Goal: Transaction & Acquisition: Book appointment/travel/reservation

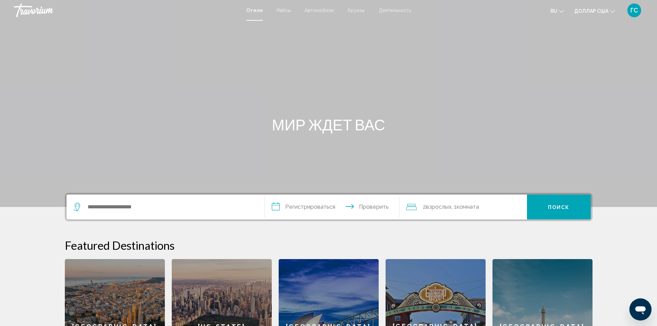
click at [351, 11] on font "Круизы" at bounding box center [355, 11] width 17 height 6
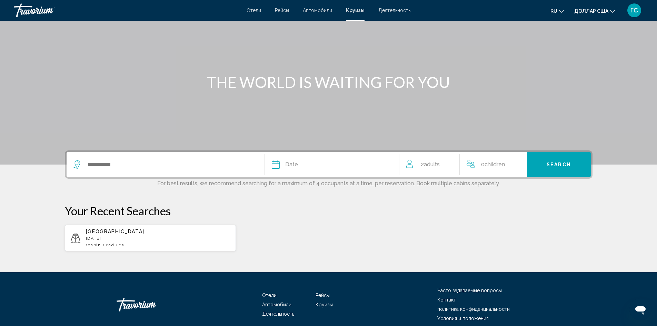
scroll to position [69, 0]
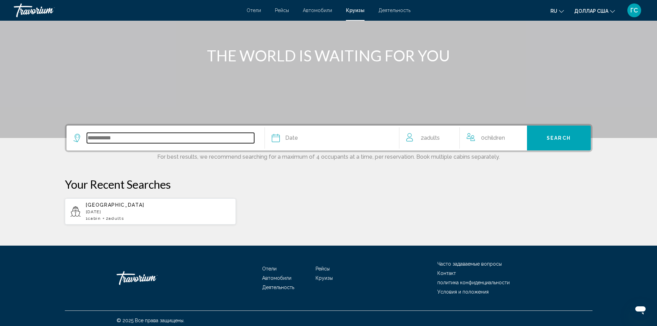
click at [178, 142] on input "Search widget" at bounding box center [170, 138] width 167 height 10
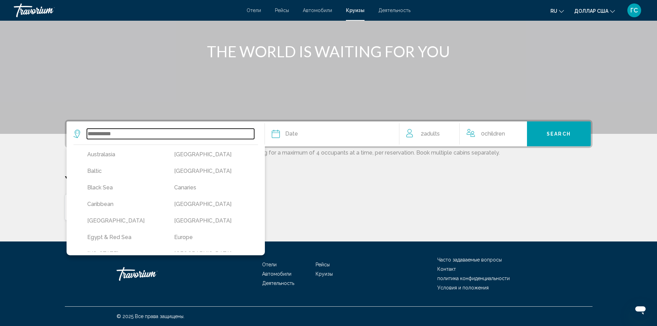
scroll to position [34, 0]
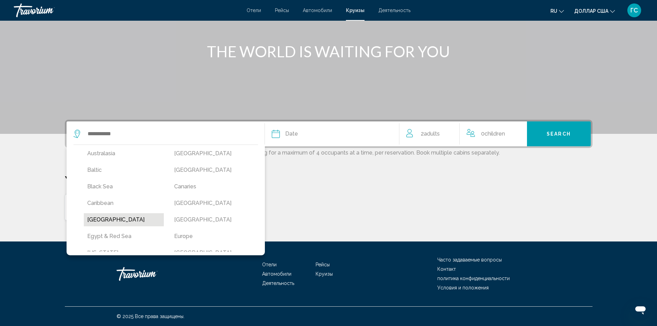
click at [118, 217] on button "[GEOGRAPHIC_DATA]" at bounding box center [124, 219] width 80 height 13
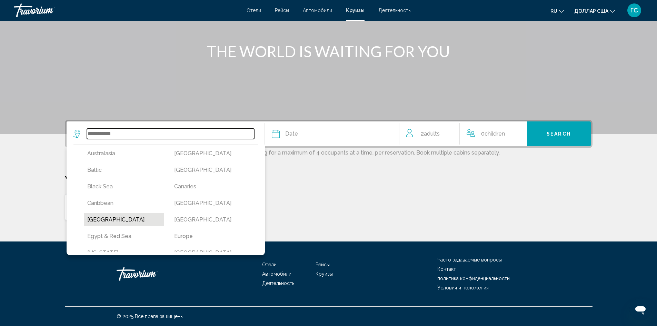
type input "*****"
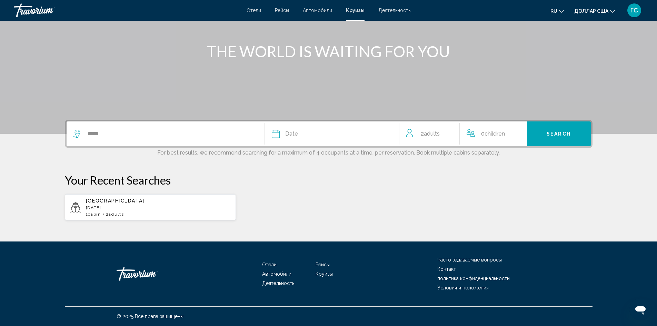
click at [302, 134] on div "Date" at bounding box center [332, 134] width 120 height 10
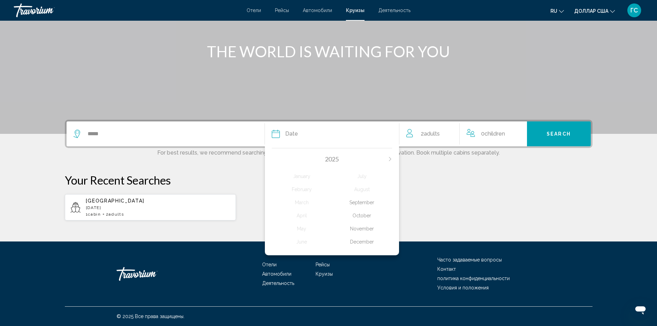
click at [364, 244] on div "December" at bounding box center [362, 241] width 60 height 12
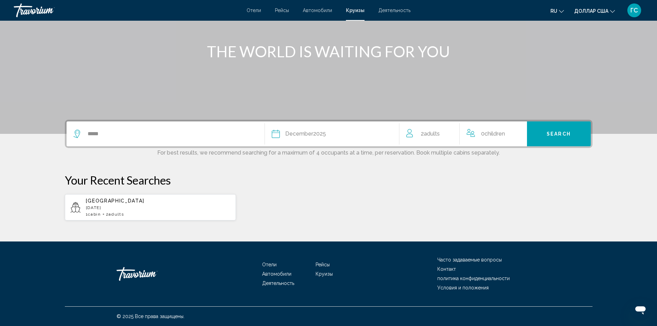
click at [439, 133] on span "Adults" at bounding box center [432, 133] width 16 height 7
click at [448, 134] on icon "Increment adults" at bounding box center [449, 132] width 6 height 8
click at [557, 134] on span "Search" at bounding box center [558, 134] width 24 height 6
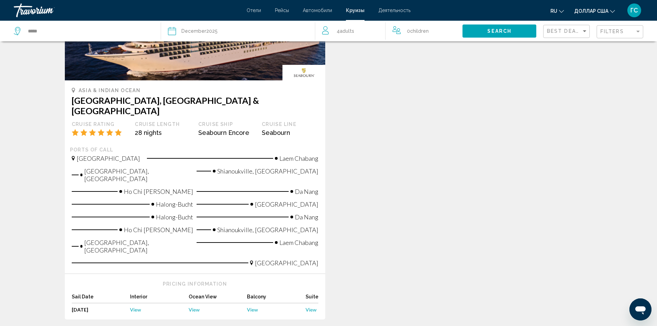
scroll to position [138, 0]
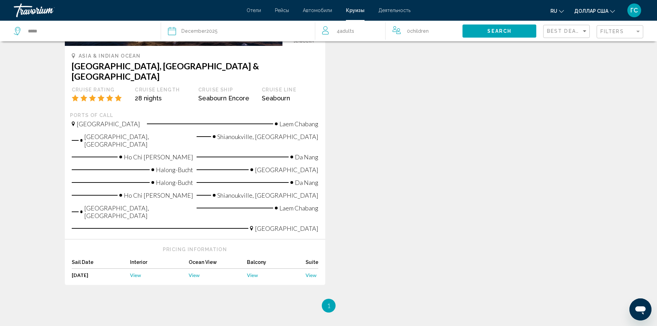
click at [255, 272] on span "View" at bounding box center [252, 275] width 11 height 6
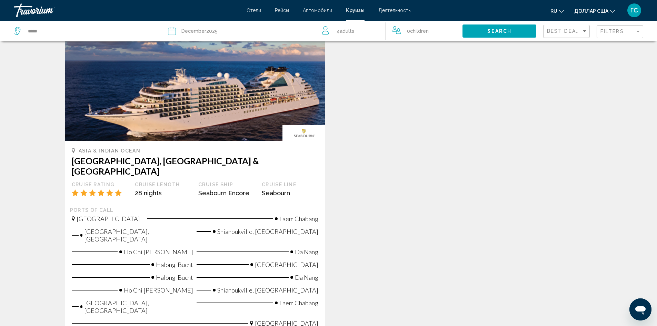
scroll to position [34, 0]
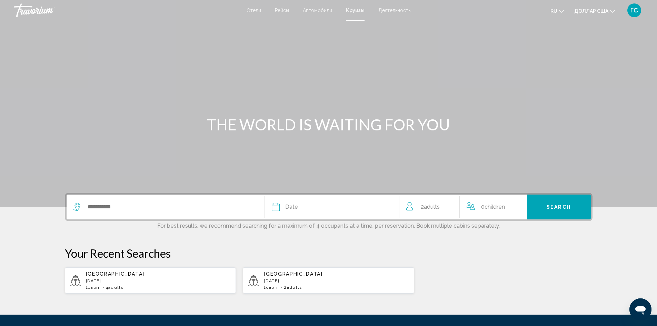
click at [306, 280] on p "[DATE]" at bounding box center [336, 280] width 145 height 5
type input "**********"
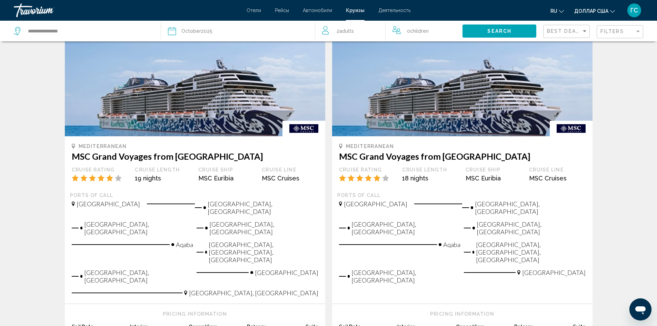
scroll to position [808, 0]
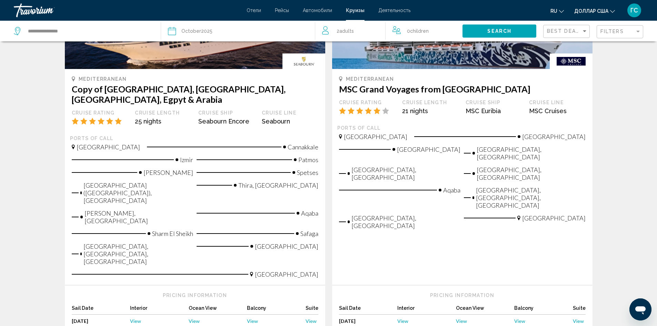
scroll to position [783, 0]
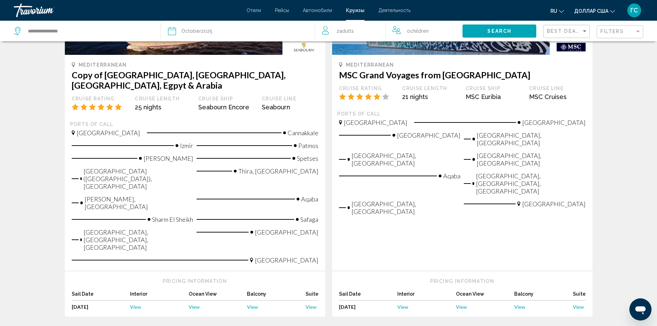
click at [579, 304] on span "View" at bounding box center [577, 307] width 11 height 6
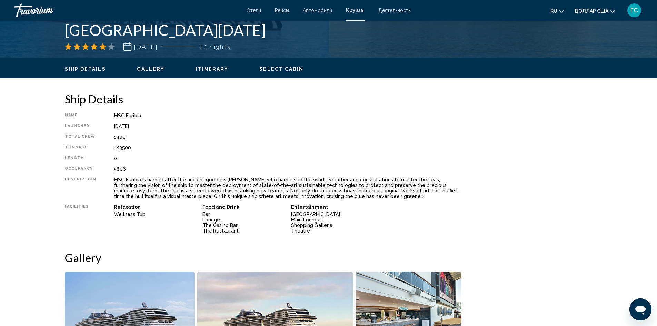
scroll to position [172, 0]
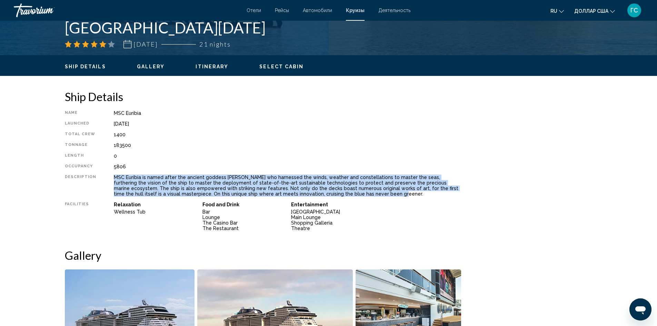
drag, startPoint x: 118, startPoint y: 177, endPoint x: 315, endPoint y: 193, distance: 198.1
click at [315, 193] on div "MSC Euribia is named after the ancient goddess [PERSON_NAME] who harnessed the …" at bounding box center [287, 185] width 347 height 22
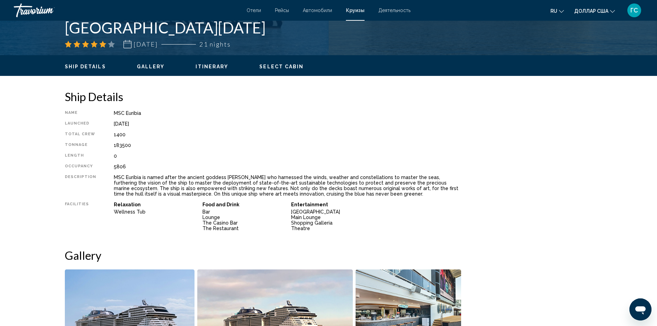
click at [177, 134] on div "1400" at bounding box center [287, 135] width 347 height 6
drag, startPoint x: 109, startPoint y: 112, endPoint x: 130, endPoint y: 166, distance: 57.3
click at [130, 166] on div "Name MSC Euribia Launched [DATE] Total Crew 1400 Tonnage 183500 Length 0 Occupa…" at bounding box center [263, 172] width 396 height 124
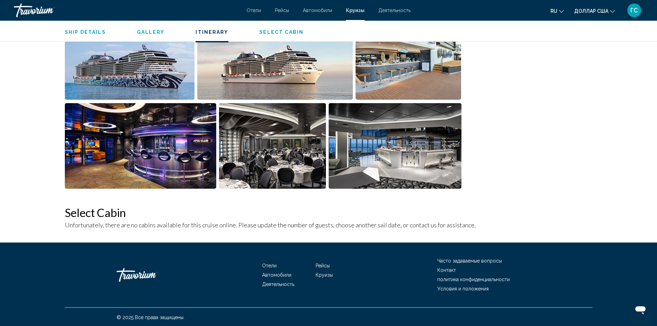
scroll to position [429, 0]
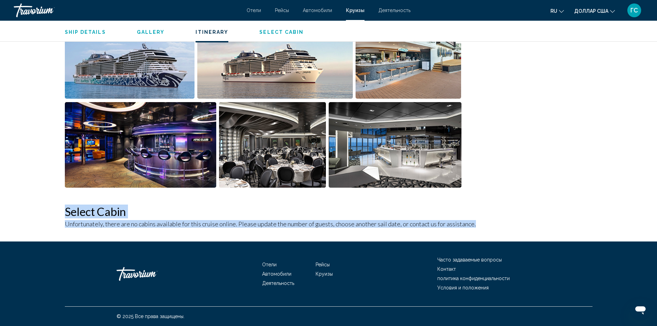
drag, startPoint x: 68, startPoint y: 210, endPoint x: 485, endPoint y: 227, distance: 417.7
click at [485, 227] on div "Ship Details Name MSC Euribia Launched [DATE] Total Crew 1400 Tonnage 183500 Le…" at bounding box center [328, 38] width 555 height 408
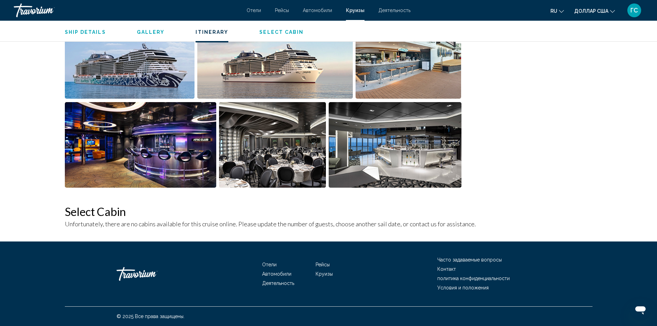
click at [531, 112] on div "Основное содержание" at bounding box center [535, 19] width 121 height 371
click at [150, 33] on span "Gallery" at bounding box center [151, 32] width 28 height 6
click at [84, 32] on span "Ship Details" at bounding box center [85, 32] width 41 height 6
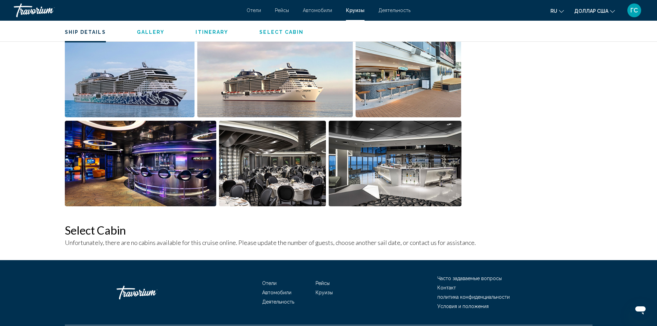
scroll to position [428, 0]
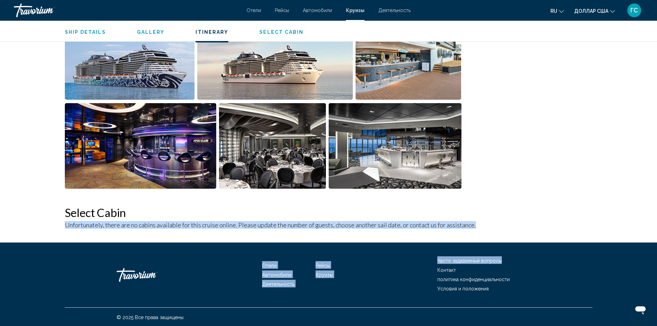
drag, startPoint x: 61, startPoint y: 220, endPoint x: 572, endPoint y: 249, distance: 512.2
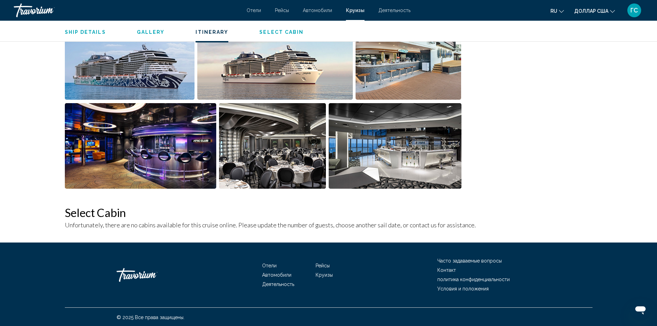
click at [549, 172] on div "Основное содержание" at bounding box center [535, 20] width 121 height 371
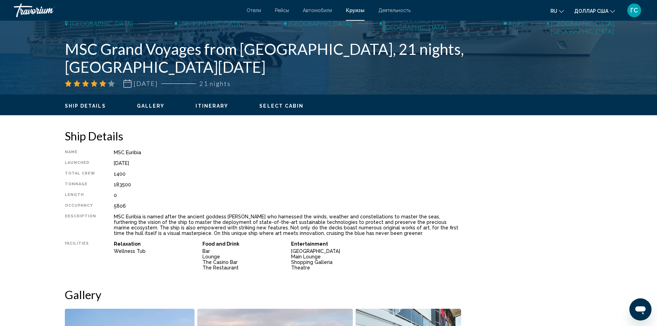
scroll to position [118, 0]
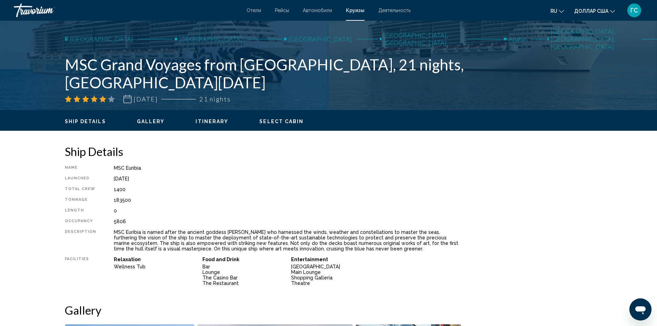
click at [208, 123] on span "Itinerary" at bounding box center [211, 122] width 33 height 6
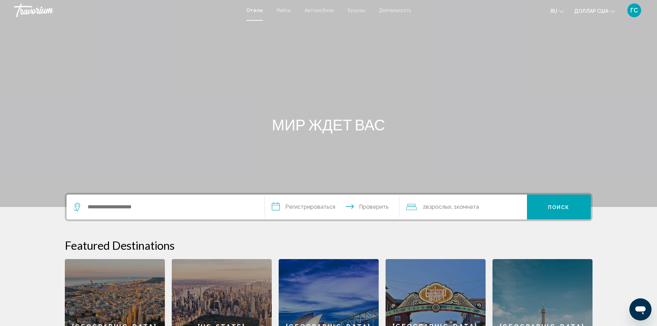
click at [354, 11] on font "Круизы" at bounding box center [355, 11] width 17 height 6
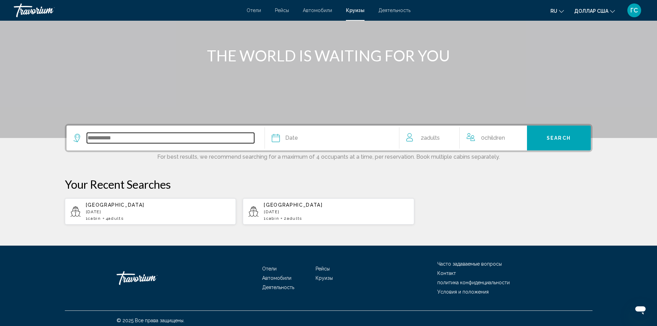
click at [189, 142] on input "Search widget" at bounding box center [170, 138] width 167 height 10
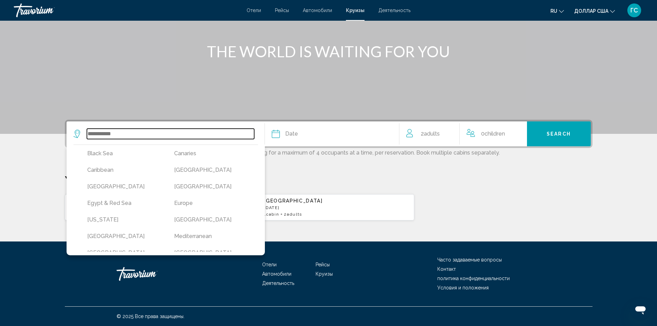
scroll to position [69, 0]
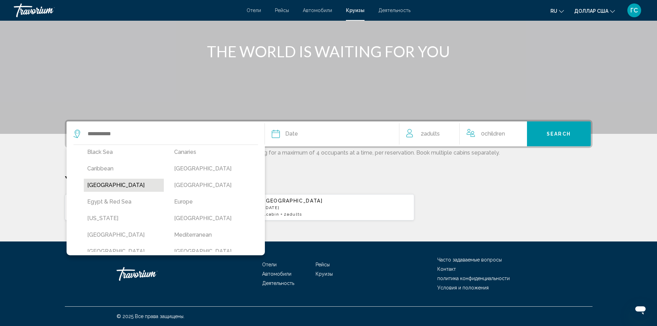
click at [93, 186] on button "[GEOGRAPHIC_DATA]" at bounding box center [124, 185] width 80 height 13
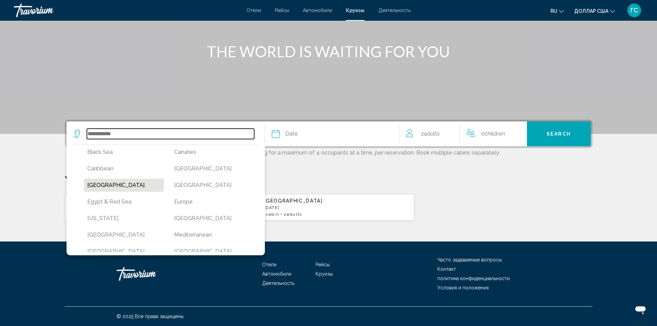
type input "*****"
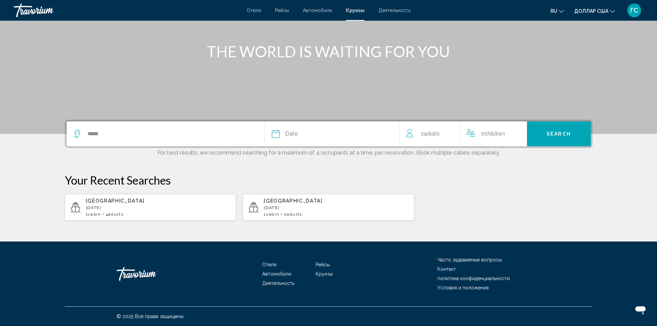
click at [290, 131] on span "Date" at bounding box center [291, 134] width 13 height 10
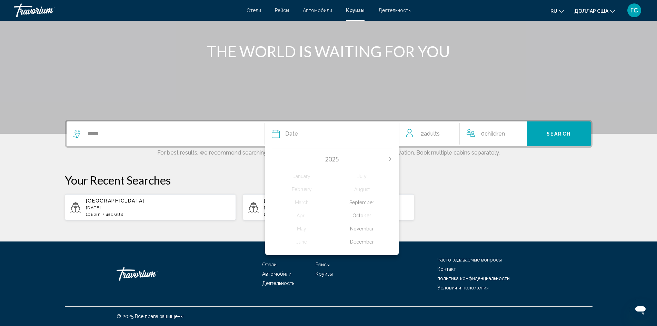
click at [360, 242] on div "December" at bounding box center [362, 241] width 60 height 12
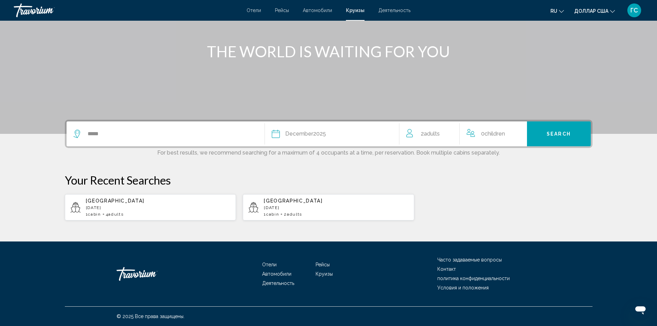
click at [446, 135] on div "2 Adult Adults" at bounding box center [432, 134] width 53 height 10
click at [451, 133] on icon "Increment adults" at bounding box center [449, 132] width 6 height 8
click at [545, 133] on button "Search" at bounding box center [559, 133] width 64 height 25
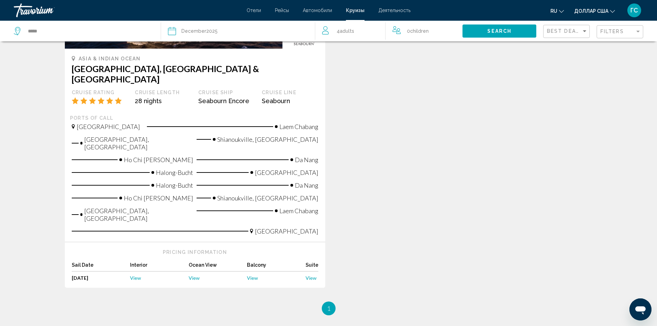
scroll to position [138, 0]
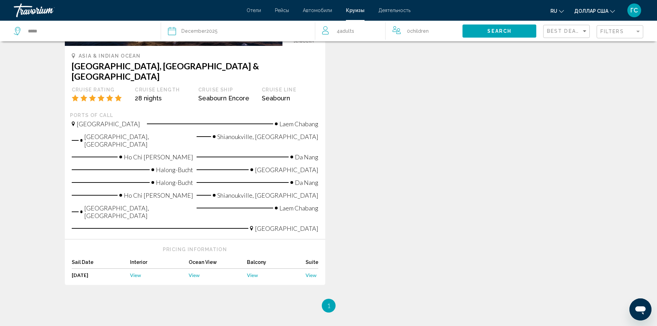
click at [138, 272] on span "View" at bounding box center [135, 275] width 11 height 6
